Goal: Task Accomplishment & Management: Manage account settings

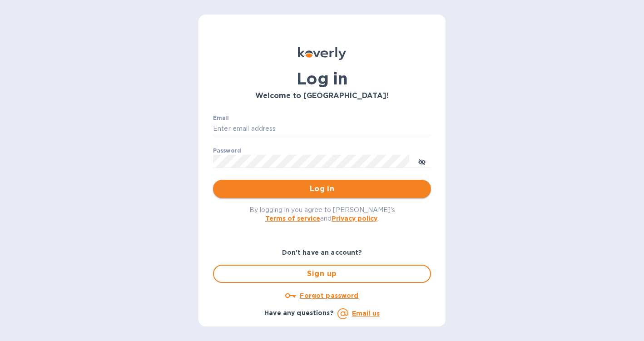
type input "[PERSON_NAME][EMAIL_ADDRESS][DOMAIN_NAME]"
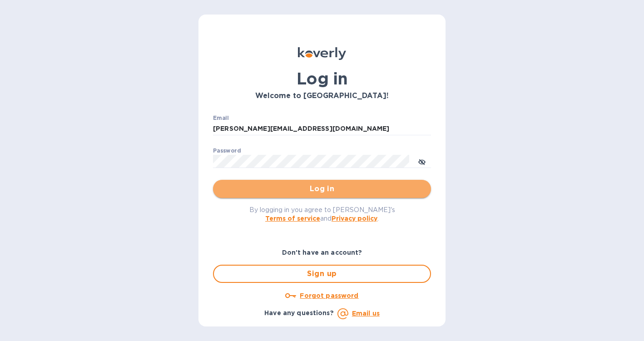
click at [296, 194] on span "Log in" at bounding box center [322, 189] width 204 height 11
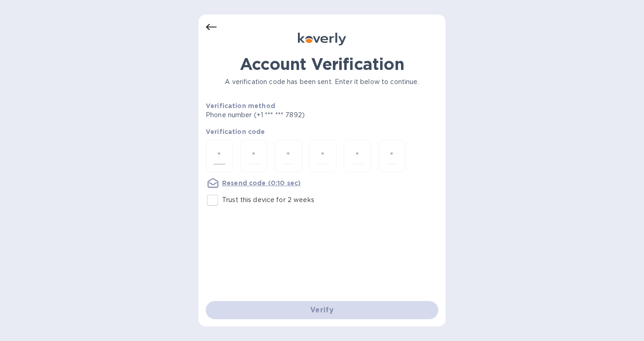
click at [216, 155] on input "number" at bounding box center [220, 156] width 12 height 17
type input "5"
type input "1"
type input "3"
type input "0"
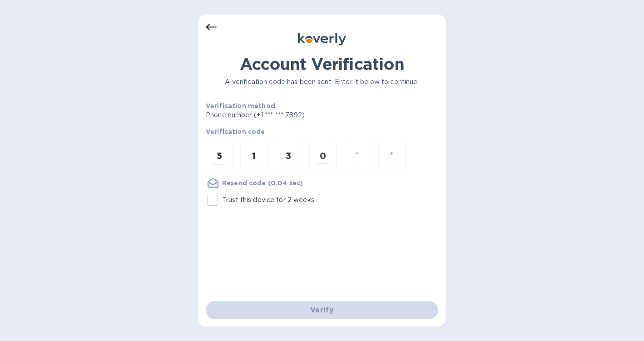
type input "9"
type input "1"
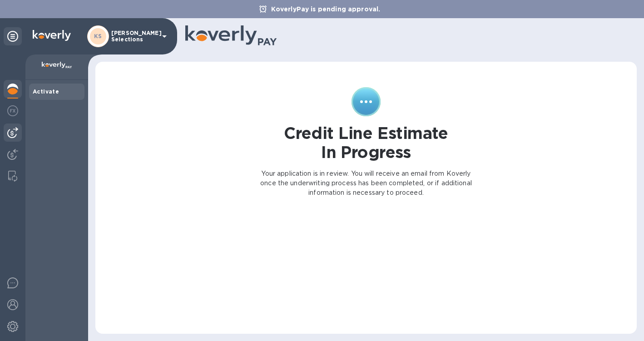
click at [10, 135] on img at bounding box center [12, 132] width 11 height 11
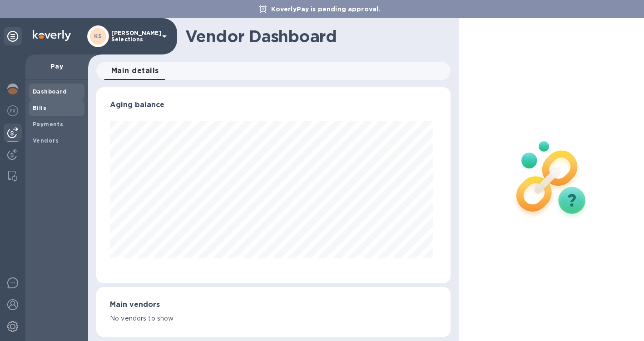
scroll to position [196, 351]
click at [45, 108] on b "Bills" at bounding box center [40, 107] width 14 height 7
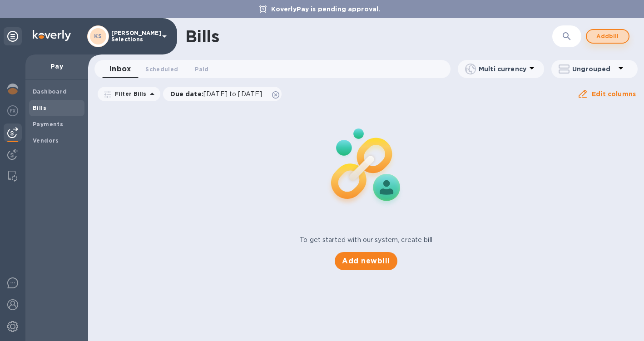
click at [604, 35] on span "Add bill" at bounding box center [607, 36] width 27 height 11
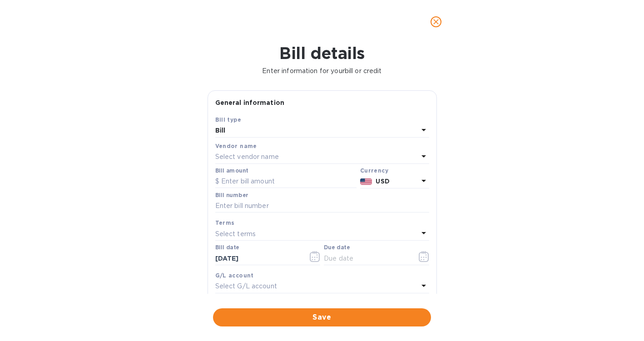
click at [238, 158] on p "Select vendor name" at bounding box center [247, 157] width 64 height 10
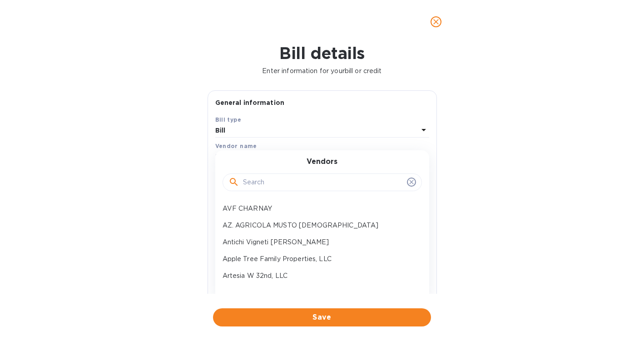
click at [254, 183] on input "text" at bounding box center [323, 183] width 160 height 14
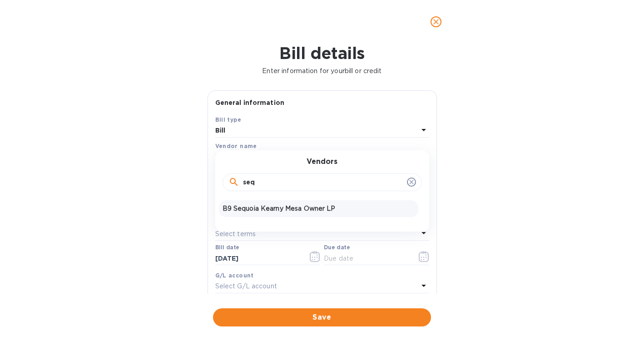
type input "seq"
click at [283, 209] on p "B9 Sequoia Kearny Mesa Owner LP" at bounding box center [319, 209] width 192 height 10
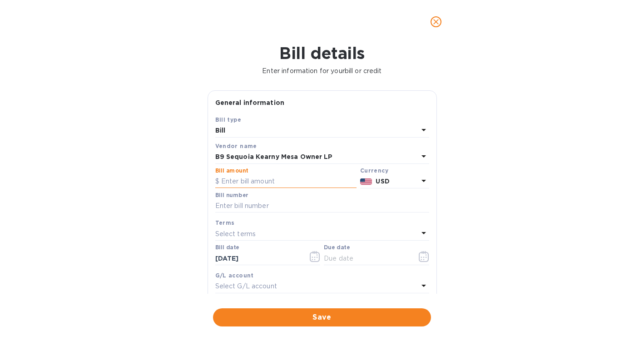
click at [239, 180] on input "text" at bounding box center [285, 182] width 141 height 14
paste input "14,455.37"
type input "14,455.37"
click at [283, 206] on input "text" at bounding box center [322, 206] width 214 height 14
click at [105, 195] on div "Bill details Enter information for your bill or credit General information Save…" at bounding box center [322, 193] width 644 height 298
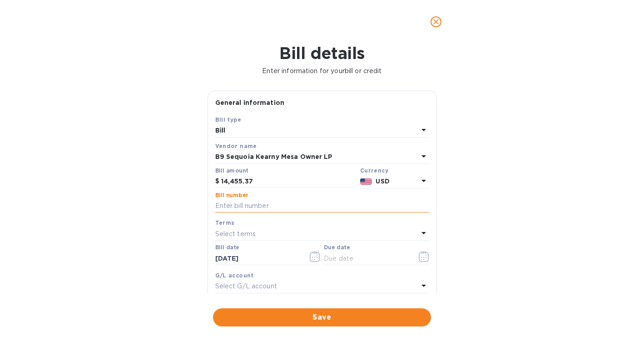
click at [240, 205] on input "text" at bounding box center [322, 206] width 214 height 14
paste input "t0229625"
type input "t0229625 - October Rent"
click at [419, 259] on icon "button" at bounding box center [424, 256] width 10 height 11
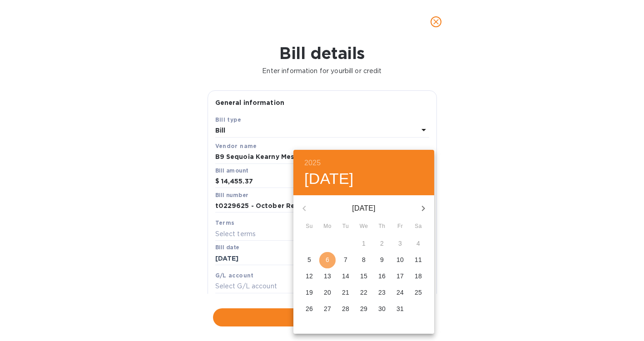
click at [329, 259] on span "6" at bounding box center [327, 259] width 16 height 9
type input "10/06/2025"
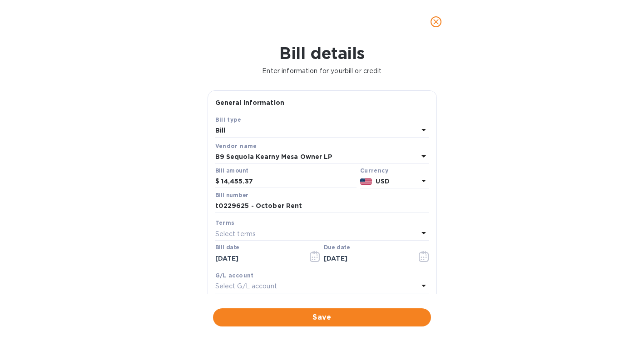
click at [497, 223] on div "Bill details Enter information for your bill or credit General information Save…" at bounding box center [322, 193] width 644 height 298
drag, startPoint x: 258, startPoint y: 180, endPoint x: 214, endPoint y: 180, distance: 44.1
click at [214, 180] on div "Bill amount $ 14,455.37" at bounding box center [286, 178] width 145 height 25
paste input "24.75"
type input "14,424.75"
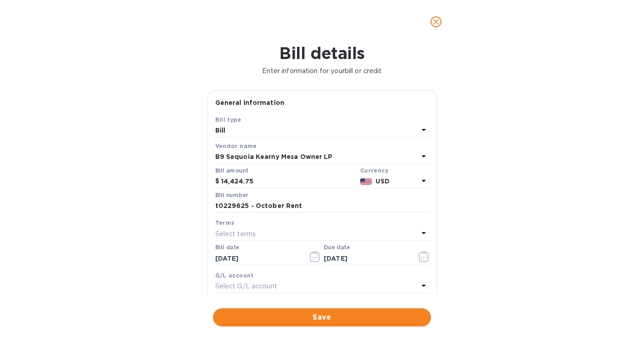
click at [182, 189] on div "Bill details Enter information for your bill or credit General information Save…" at bounding box center [322, 193] width 644 height 298
click at [317, 318] on span "Save" at bounding box center [322, 317] width 204 height 11
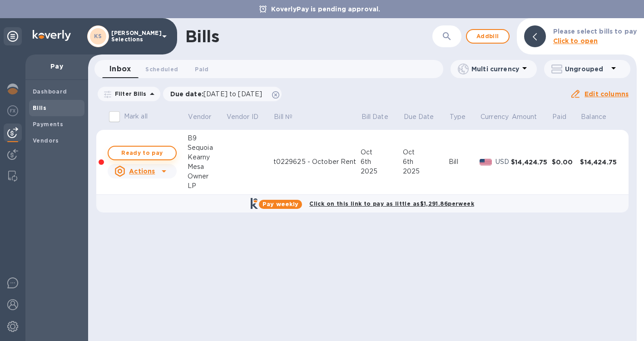
click at [149, 153] on span "Ready to pay" at bounding box center [142, 153] width 53 height 11
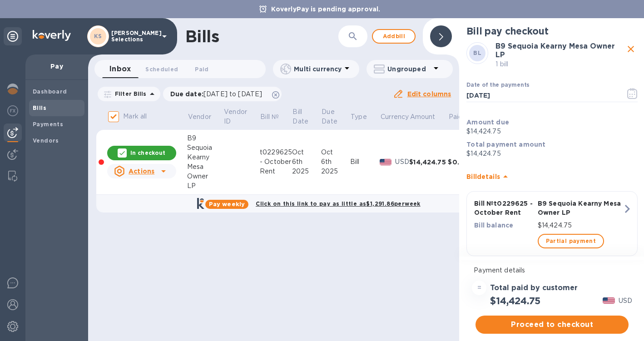
scroll to position [17, 0]
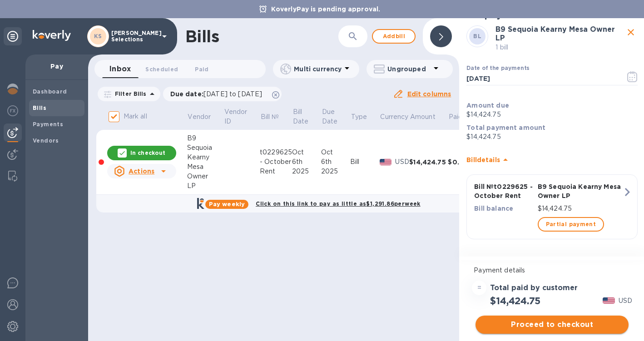
click at [552, 327] on span "Proceed to checkout" at bounding box center [552, 324] width 139 height 11
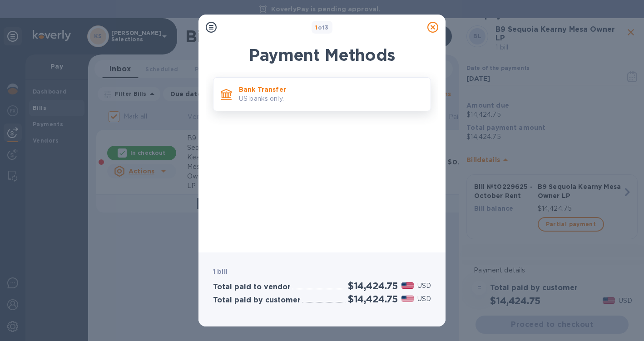
click at [324, 101] on p "US banks only." at bounding box center [331, 99] width 184 height 10
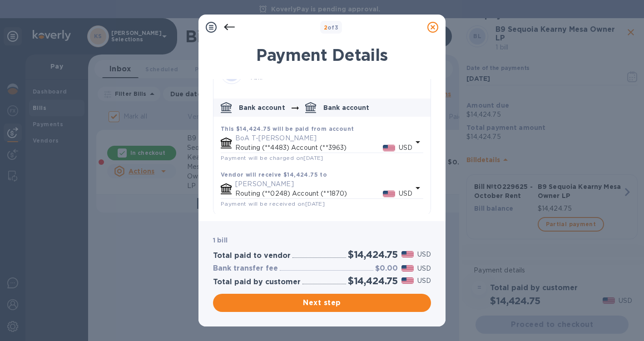
scroll to position [28, 0]
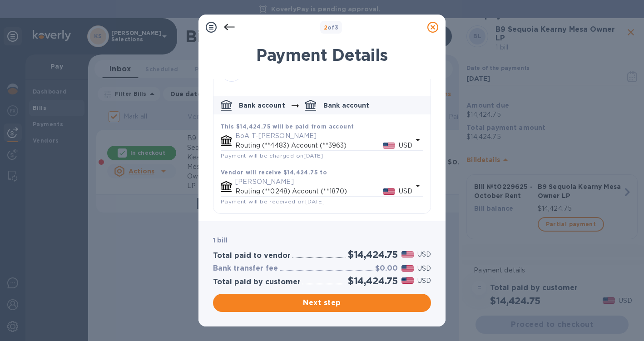
click at [329, 179] on p "Pickett" at bounding box center [323, 182] width 177 height 10
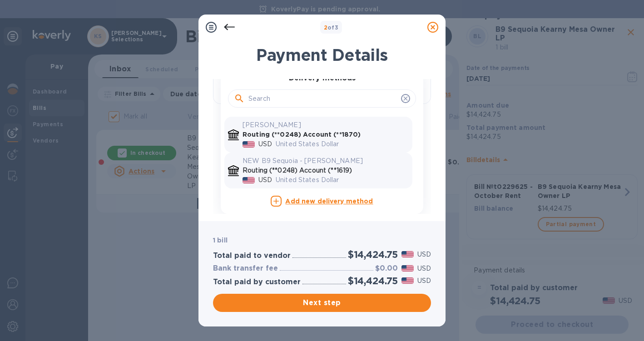
click at [313, 179] on p "United States Dollar" at bounding box center [342, 180] width 133 height 10
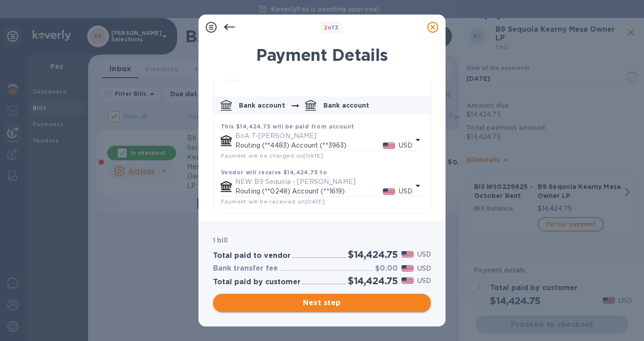
click at [323, 303] on span "Next step" at bounding box center [322, 303] width 204 height 11
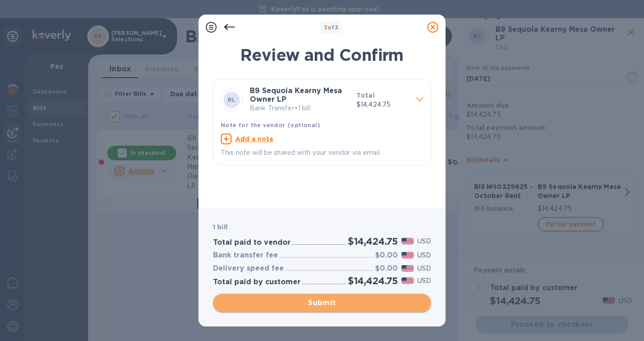
click at [323, 303] on span "Submit" at bounding box center [322, 303] width 204 height 11
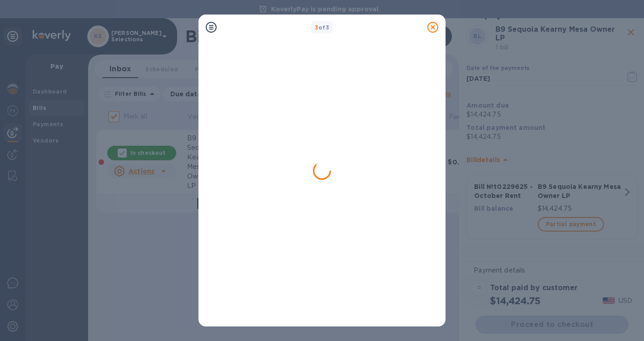
checkbox input "false"
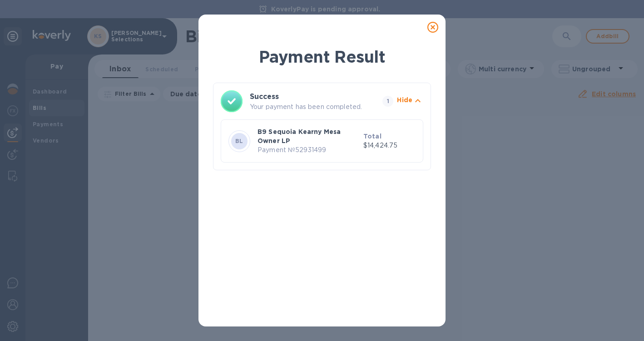
click at [435, 27] on icon at bounding box center [432, 27] width 11 height 11
